Goal: Task Accomplishment & Management: Manage account settings

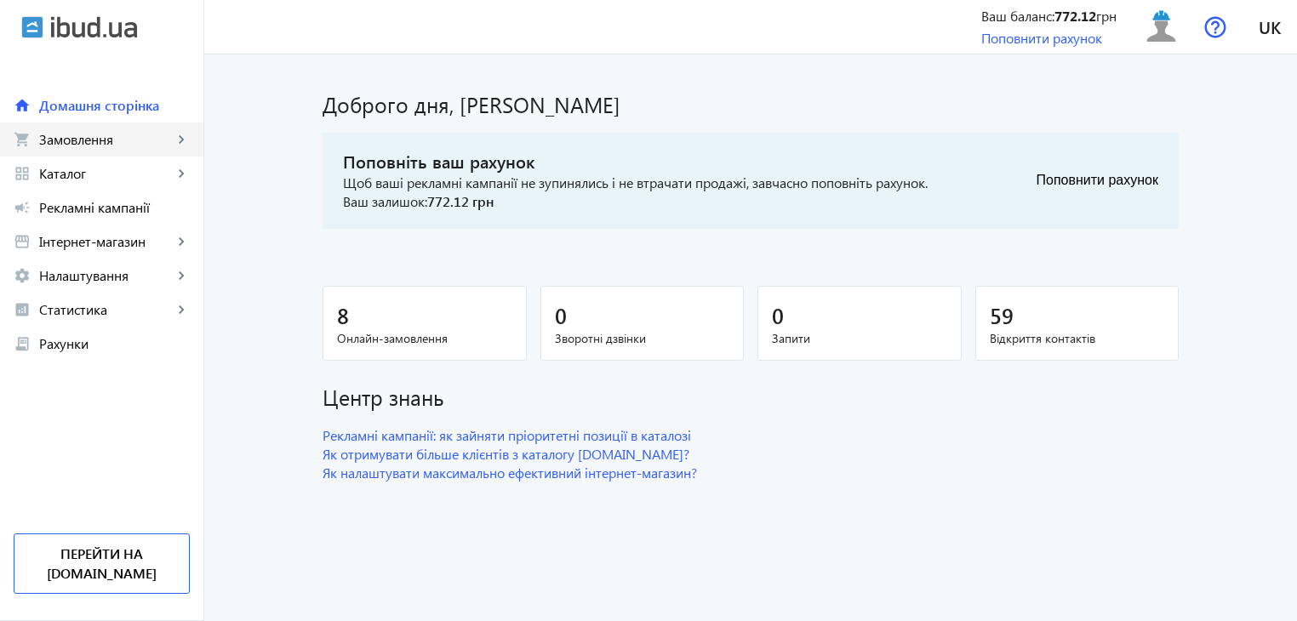
drag, startPoint x: 68, startPoint y: 150, endPoint x: 78, endPoint y: 130, distance: 22.1
click at [68, 150] on link "shopping_cart Замовлення keyboard_arrow_right" at bounding box center [101, 140] width 203 height 34
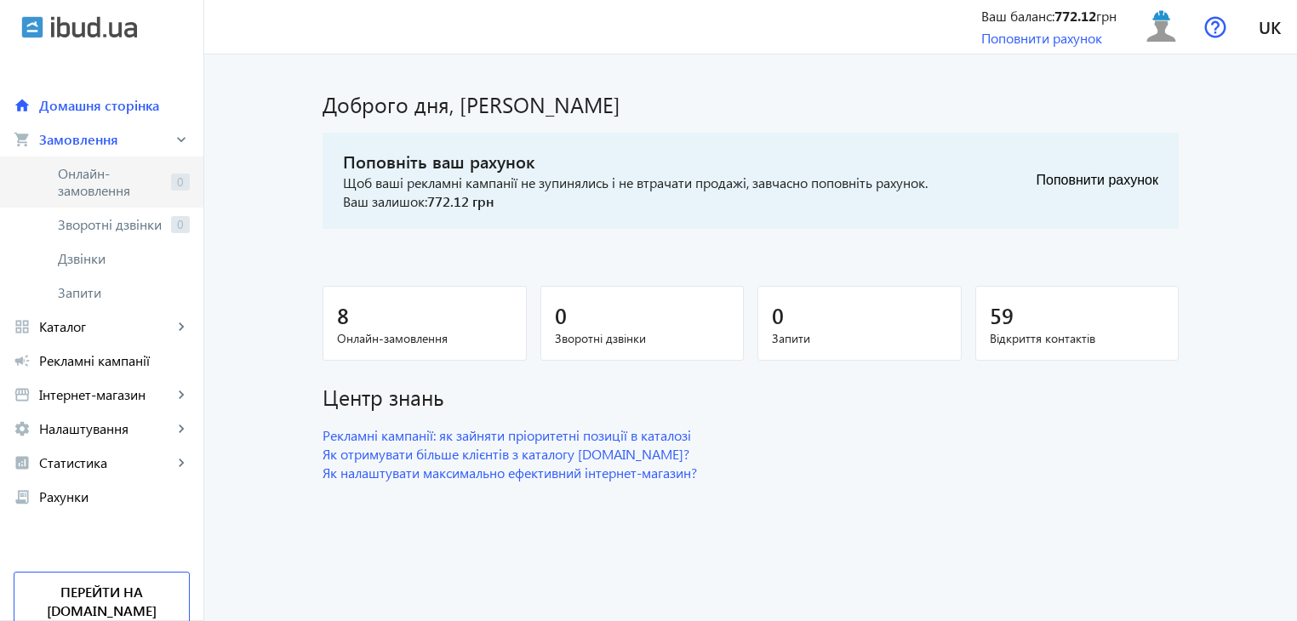
click at [89, 173] on span "Онлайн-замовлення" at bounding box center [111, 182] width 106 height 34
